Goal: Information Seeking & Learning: Understand process/instructions

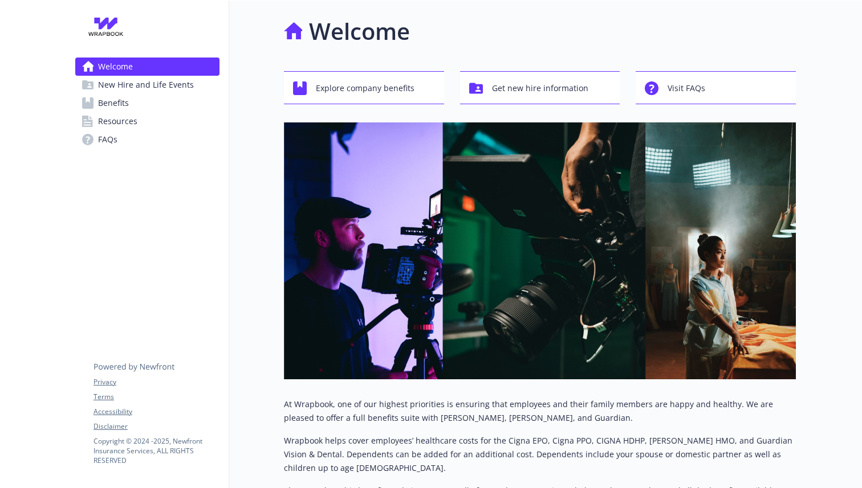
click at [135, 86] on span "New Hire and Life Events" at bounding box center [146, 85] width 96 height 18
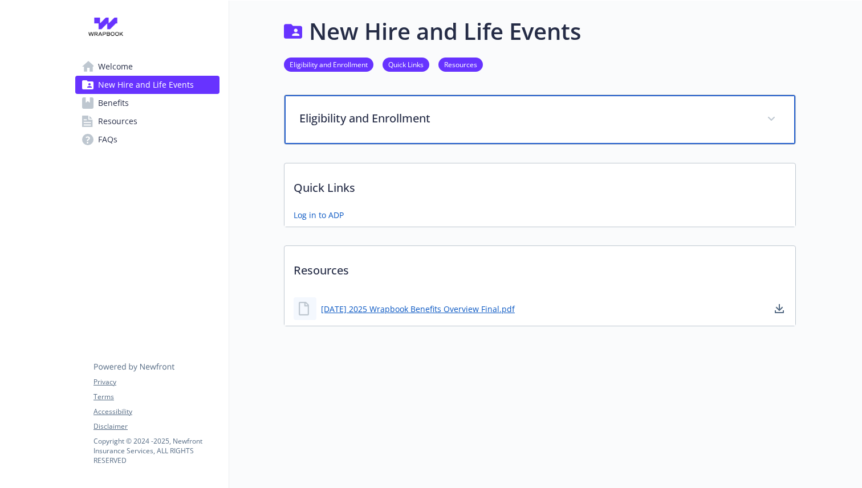
click at [413, 121] on p "Eligibility and Enrollment" at bounding box center [526, 118] width 454 height 17
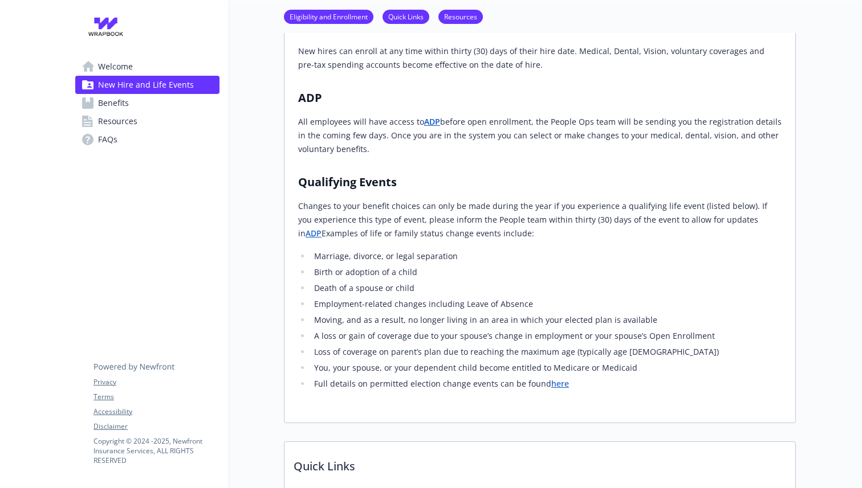
scroll to position [208, 0]
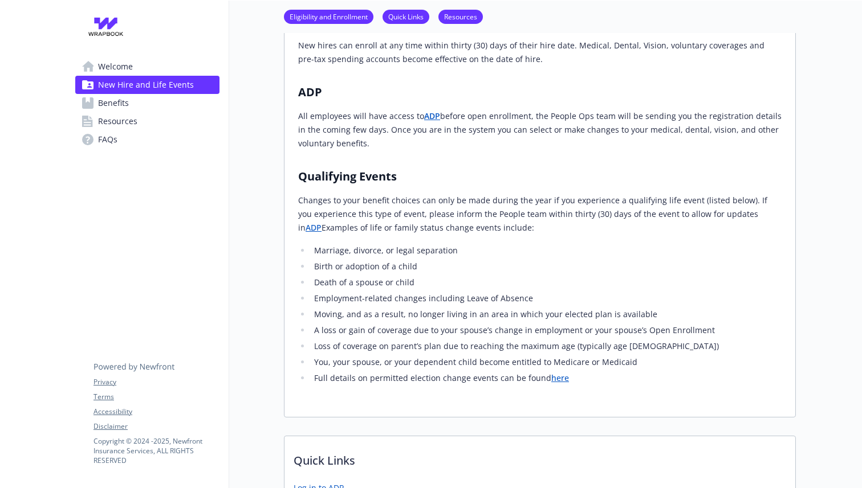
click at [314, 233] on link "ADP" at bounding box center [314, 227] width 16 height 11
